Goal: Task Accomplishment & Management: Manage account settings

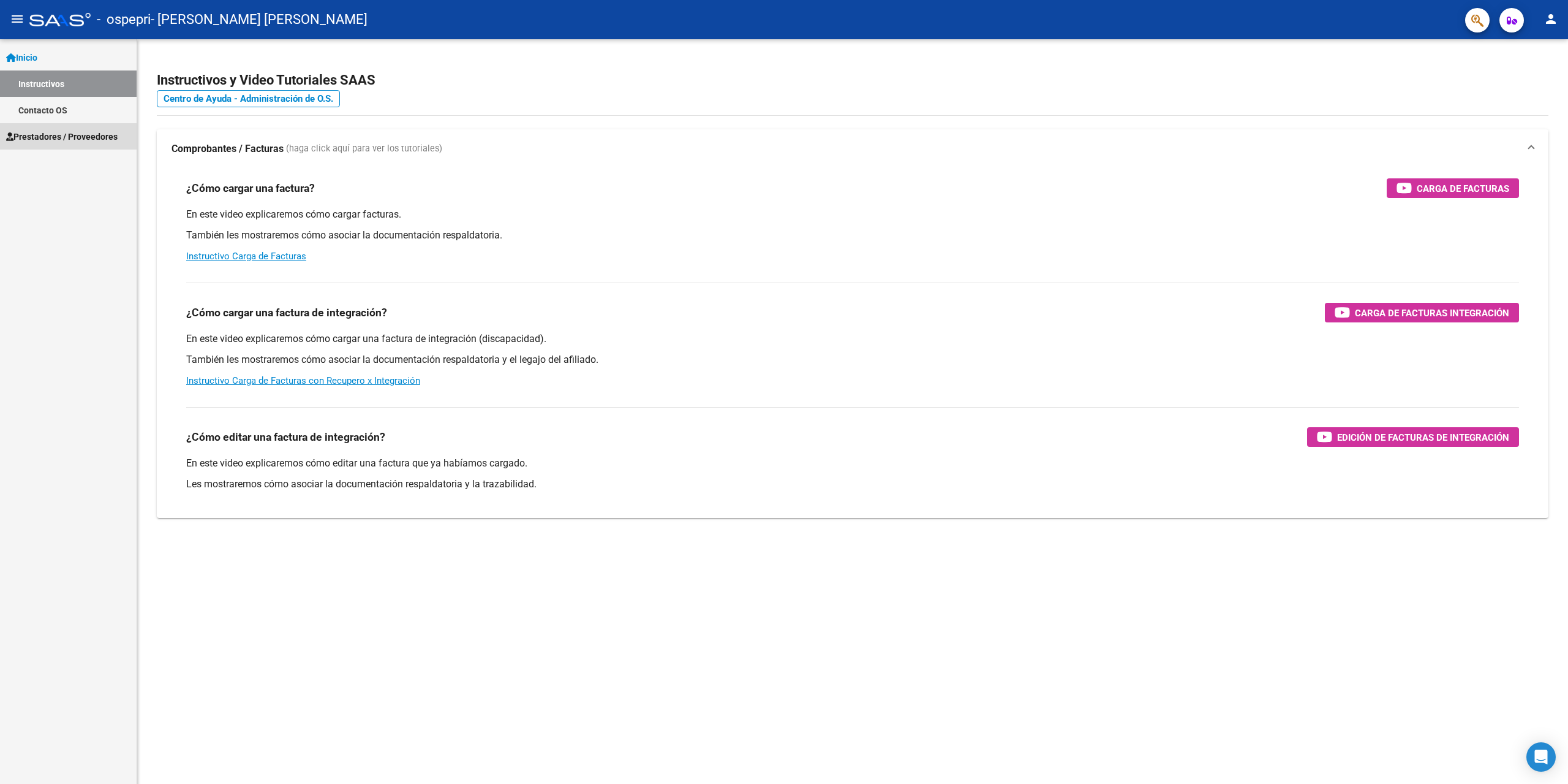
click at [91, 144] on link "Prestadores / Proveedores" at bounding box center [69, 136] width 137 height 26
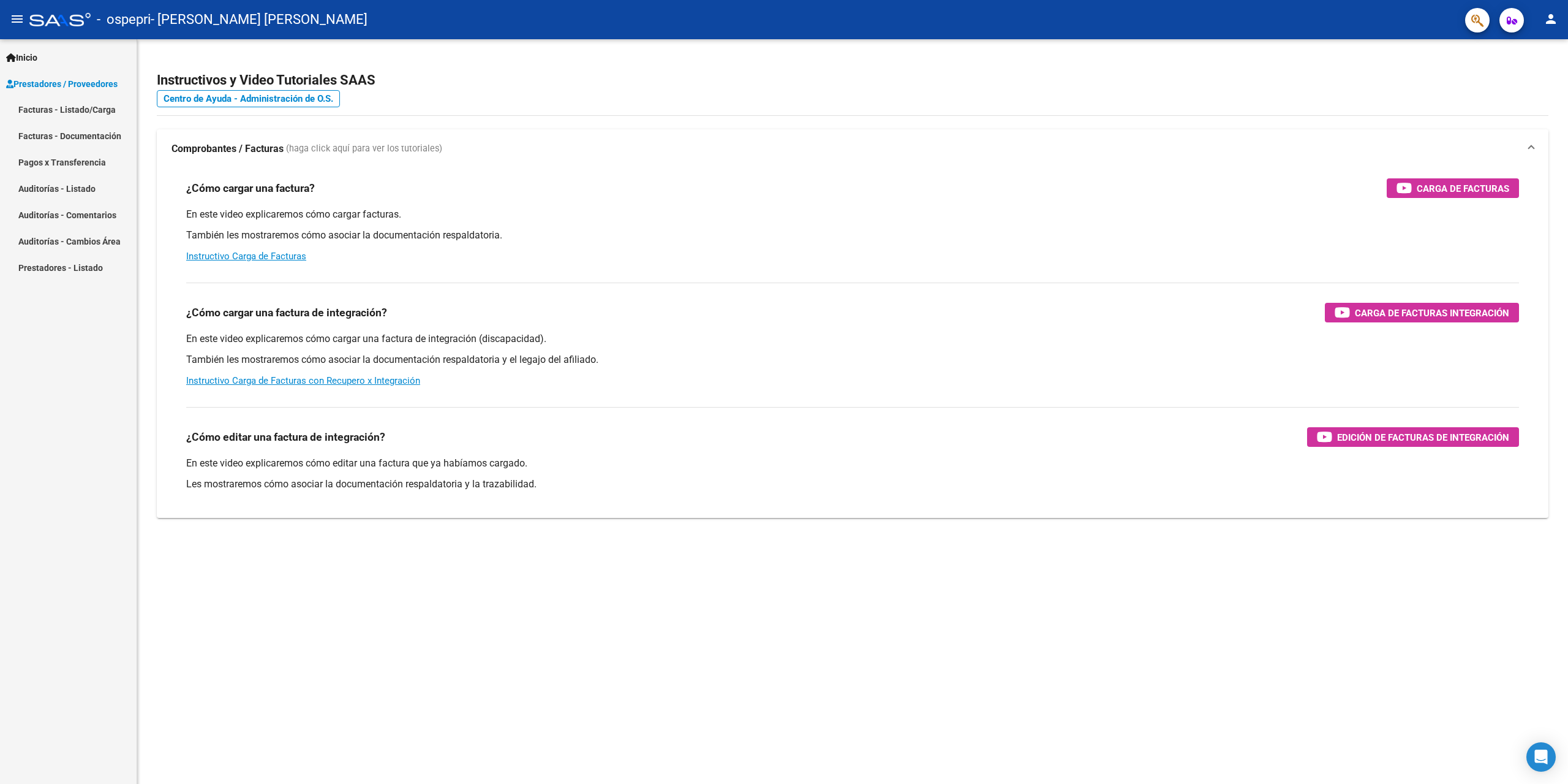
click at [80, 117] on link "Facturas - Listado/Carga" at bounding box center [69, 109] width 137 height 26
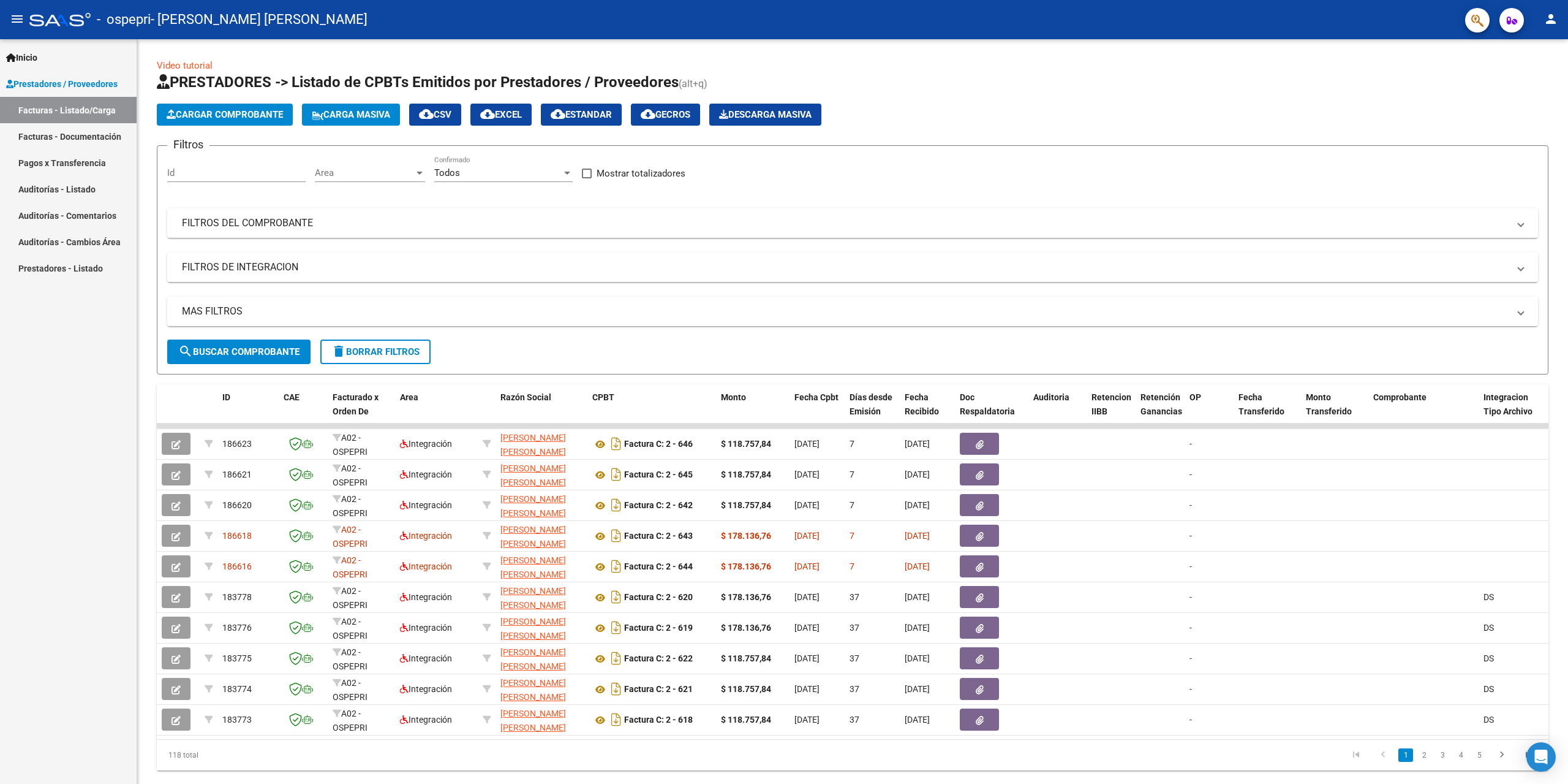
click at [1559, 16] on button "person" at bounding box center [1551, 19] width 24 height 24
click at [1521, 82] on button "exit_to_app Salir" at bounding box center [1526, 81] width 74 height 29
